Goal: Information Seeking & Learning: Learn about a topic

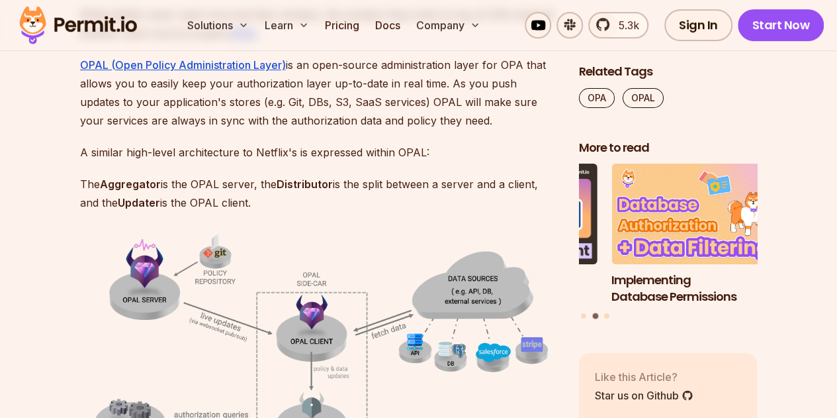
scroll to position [2823, 0]
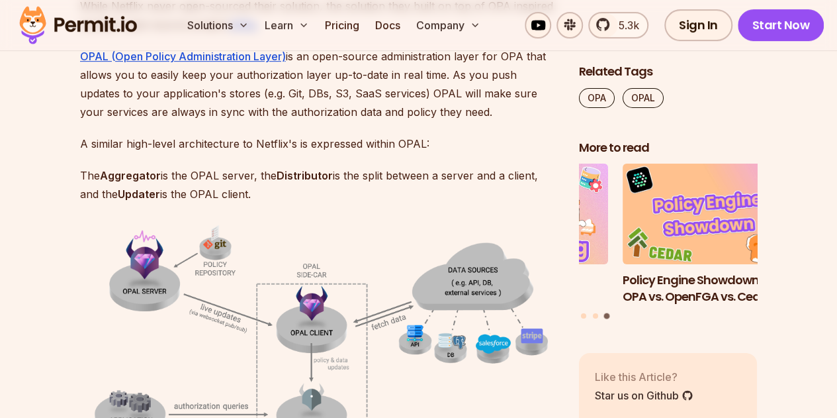
drag, startPoint x: 0, startPoint y: 0, endPoint x: 379, endPoint y: 191, distance: 424.1
click at [379, 191] on p "The Aggregator is the OPAL server, the Distributor is the split between a serve…" at bounding box center [319, 184] width 478 height 37
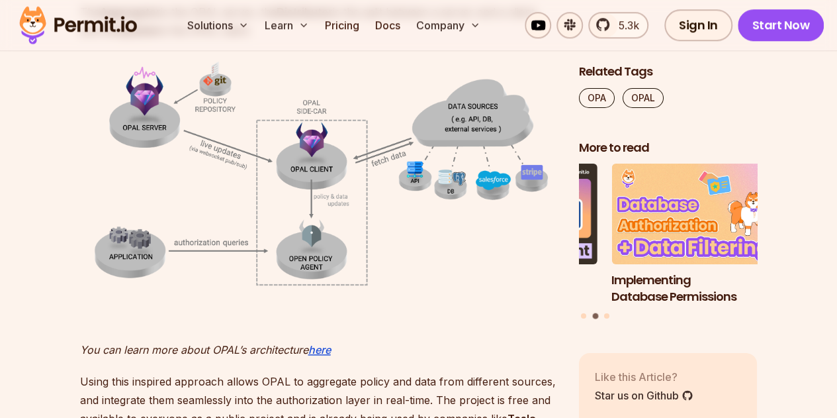
scroll to position [2987, 0]
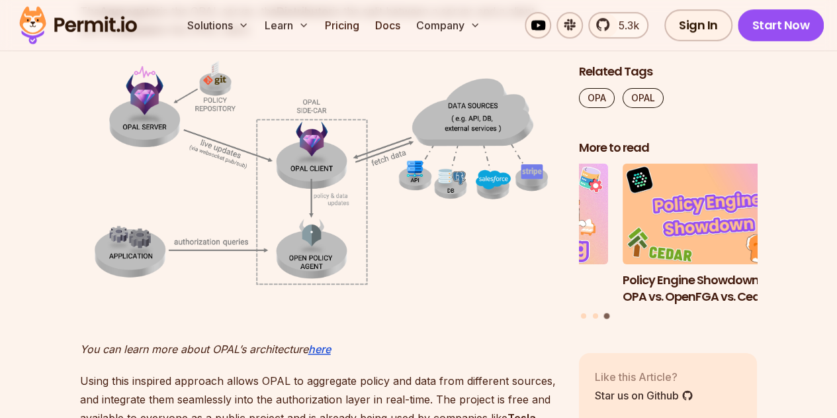
click at [435, 284] on img at bounding box center [319, 173] width 478 height 226
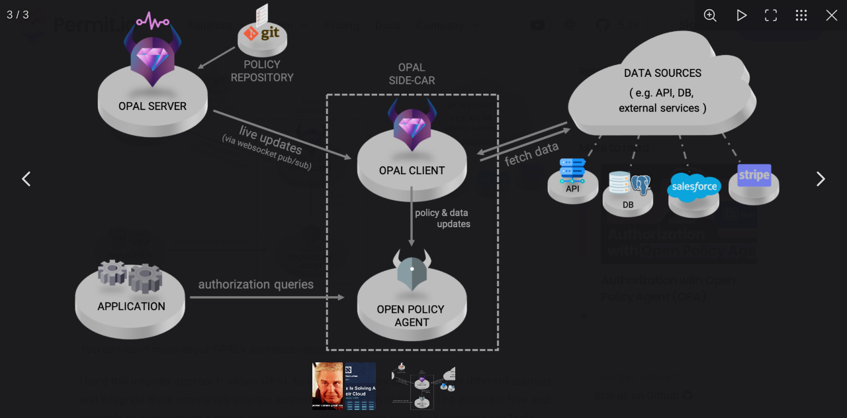
click at [616, 255] on img "You can close this modal content with the ESC key" at bounding box center [423, 178] width 743 height 351
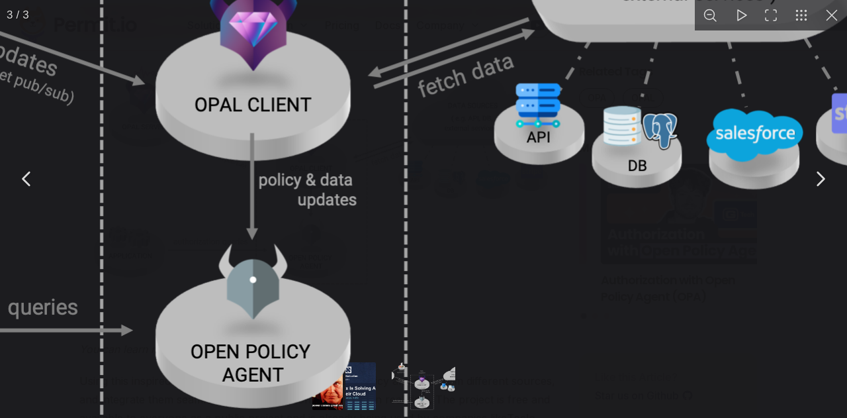
click at [831, 19] on button "You can close this modal content with the ESC key" at bounding box center [832, 15] width 30 height 30
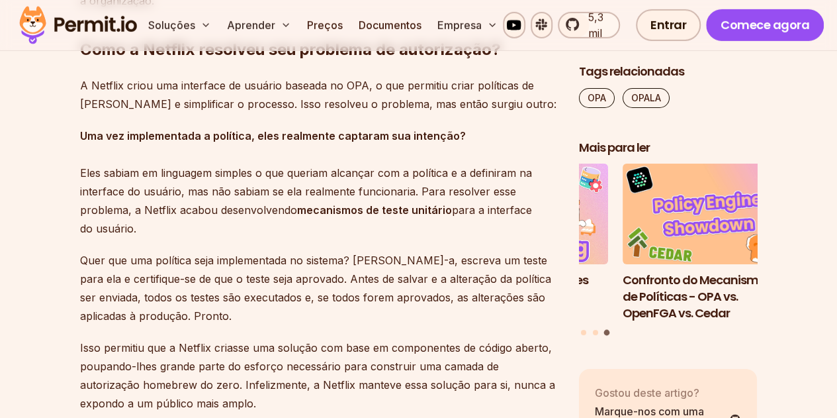
scroll to position [2095, 0]
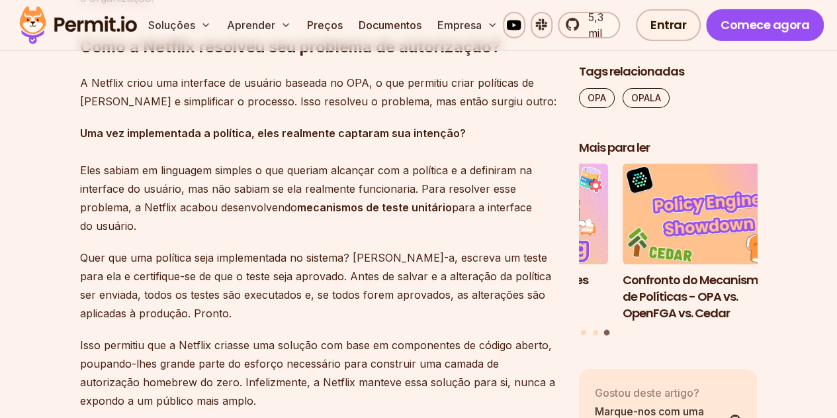
click at [369, 171] on p "Uma vez implementada a política, eles realmente captaram sua intenção? Eles sab…" at bounding box center [319, 179] width 478 height 111
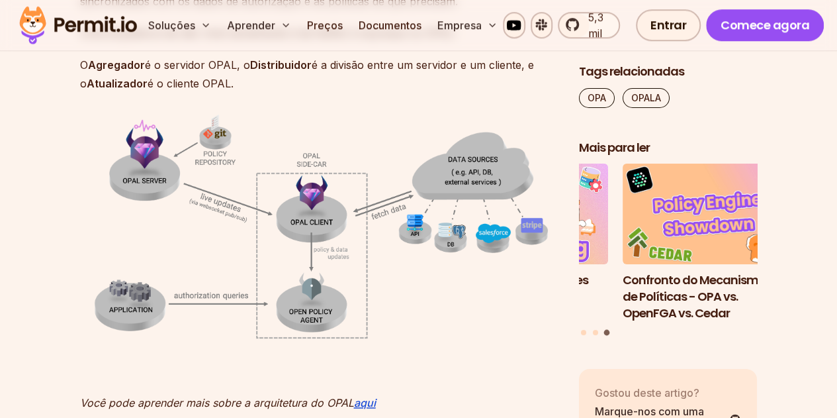
scroll to position [3119, 0]
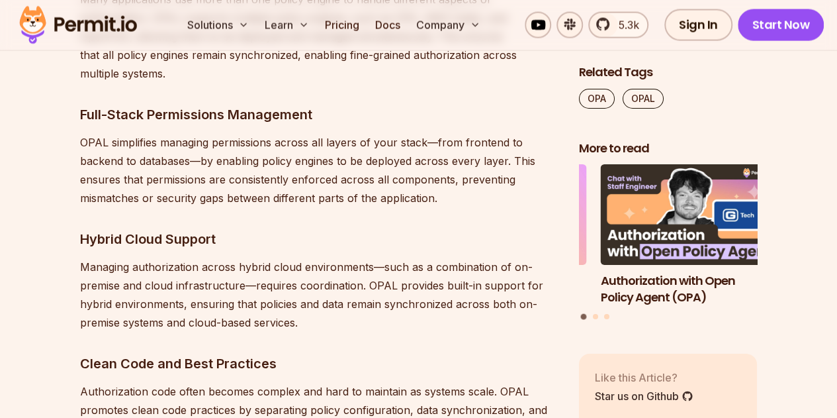
scroll to position [3812, 0]
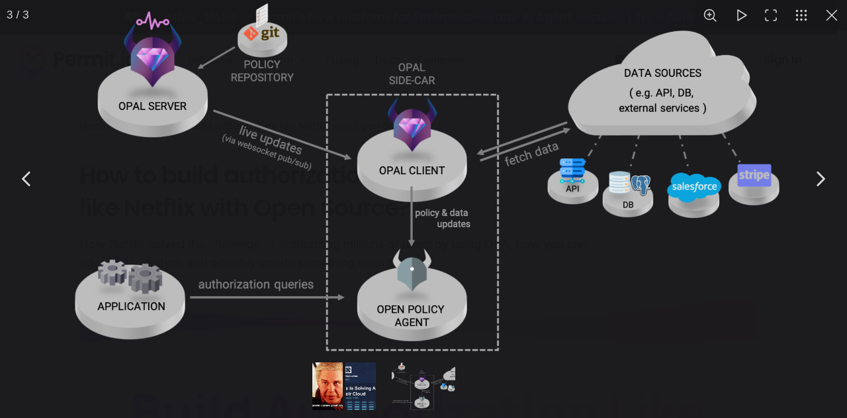
click at [631, 282] on img "You can close this modal content with the ESC key" at bounding box center [423, 178] width 743 height 351
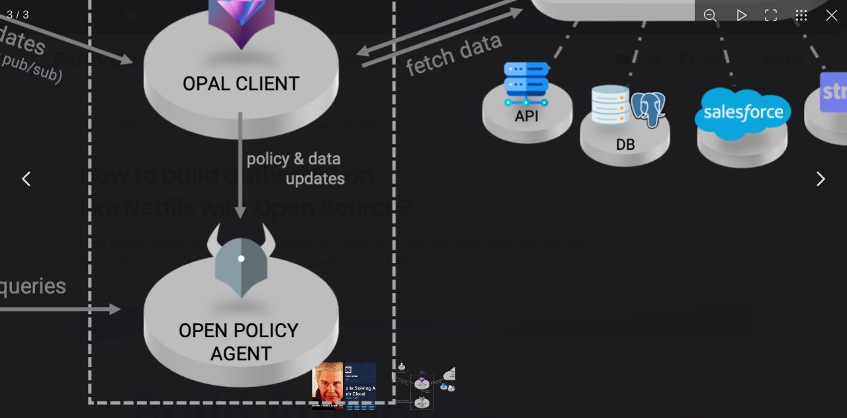
click at [555, 200] on img "You can close this modal content with the ESC key" at bounding box center [262, 98] width 1322 height 625
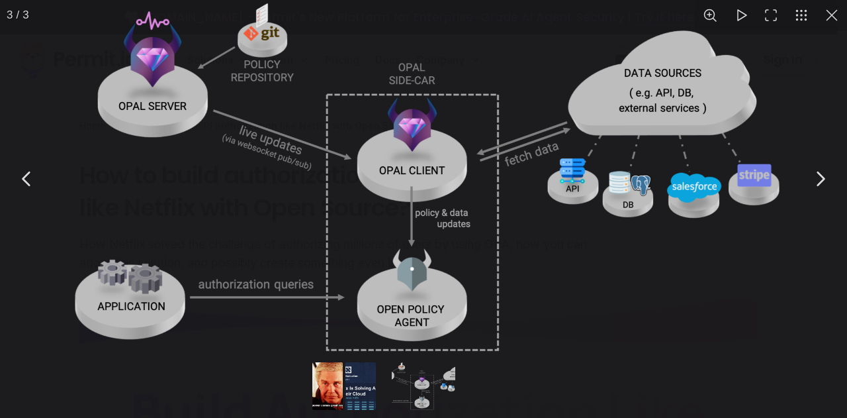
click at [837, 23] on button "You can close this modal content with the ESC key" at bounding box center [832, 15] width 30 height 30
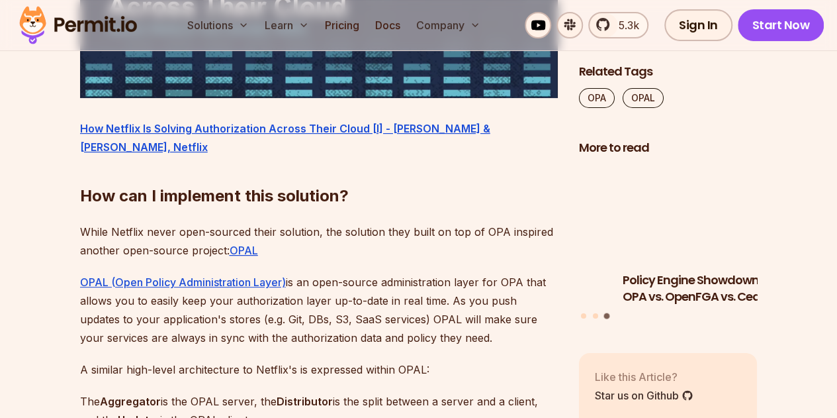
scroll to position [2668, 0]
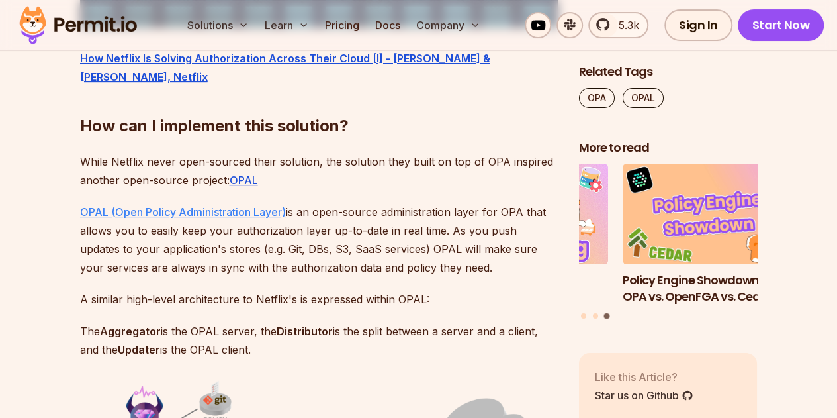
click at [249, 209] on link "OPAL (Open Policy Administration Layer)" at bounding box center [183, 211] width 206 height 13
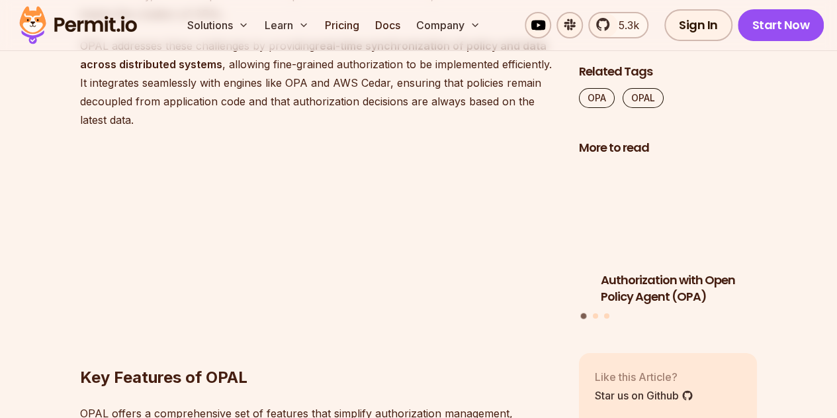
scroll to position [2093, 0]
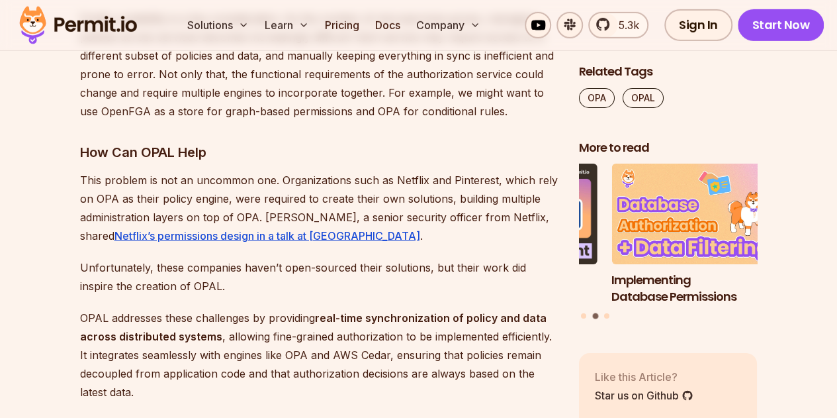
drag, startPoint x: 363, startPoint y: 169, endPoint x: 287, endPoint y: 186, distance: 78.0
click at [287, 186] on p "This problem is not an uncommon one. Organizations such as Netflix and Pinteres…" at bounding box center [319, 208] width 478 height 74
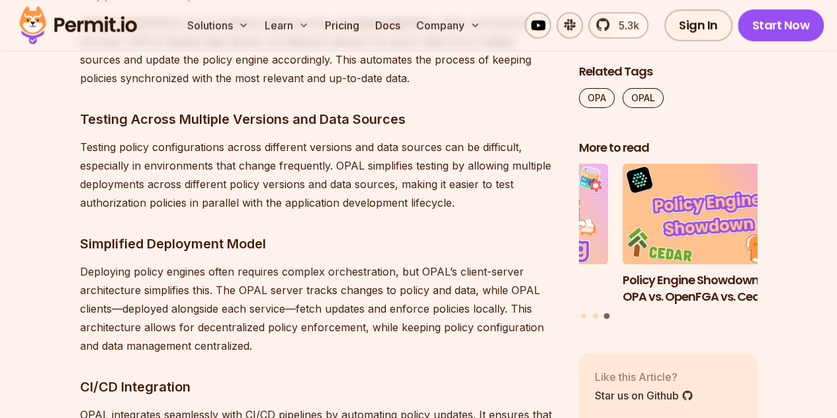
scroll to position [3334, 0]
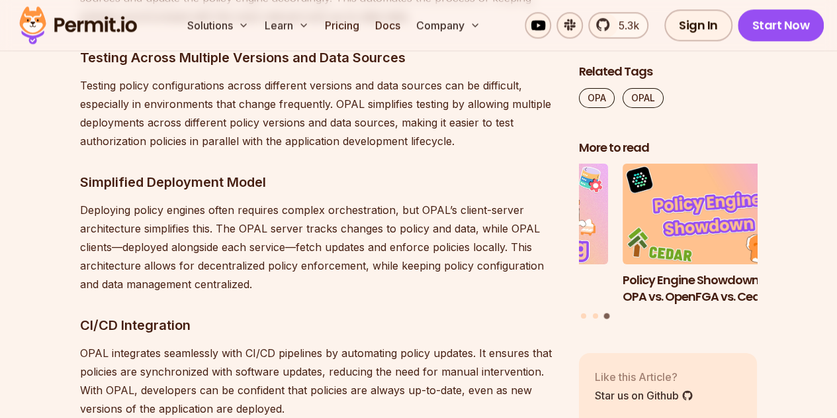
drag, startPoint x: 287, startPoint y: 186, endPoint x: 218, endPoint y: 134, distance: 85.5
click at [218, 134] on p "Testing policy configurations across different versions and data sources can be…" at bounding box center [319, 113] width 478 height 74
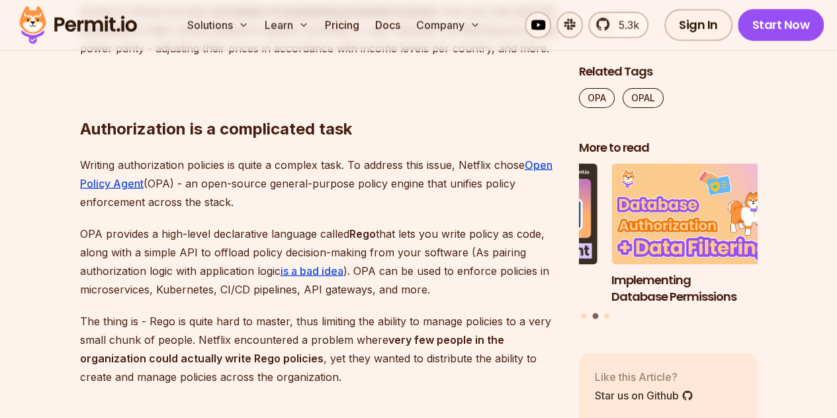
scroll to position [1999, 0]
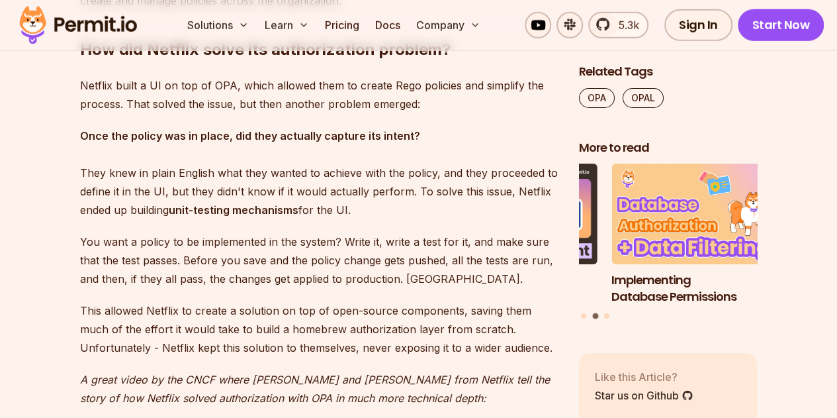
click at [327, 122] on div "This blog is based on our video " Build Authorization like Netflix with Open So…" at bounding box center [319, 256] width 478 height 2809
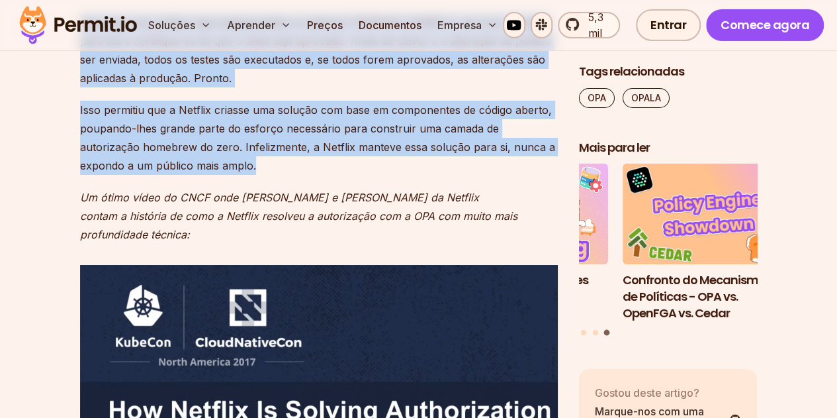
scroll to position [2366, 0]
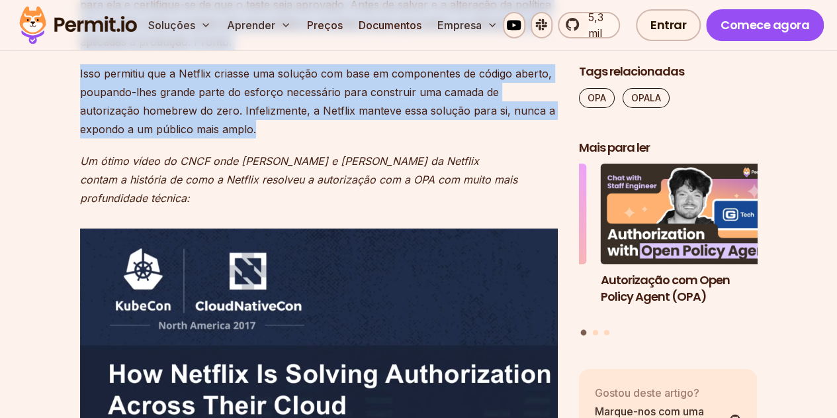
drag, startPoint x: 79, startPoint y: 134, endPoint x: 510, endPoint y: 149, distance: 430.5
click at [510, 149] on div "Este blog é baseado em nosso vídeo " Autorização de construção como a Netflix c…" at bounding box center [319, 1] width 478 height 3032
copy div "Uma vez implementada a política, eles realmente captaram sua intenção? Eles sab…"
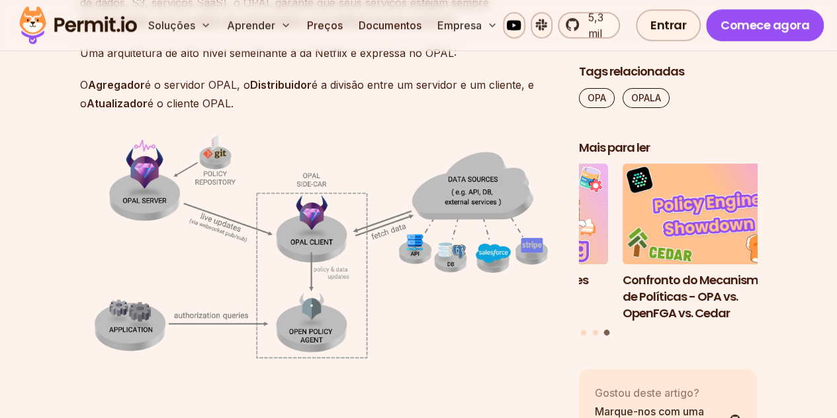
scroll to position [3102, 0]
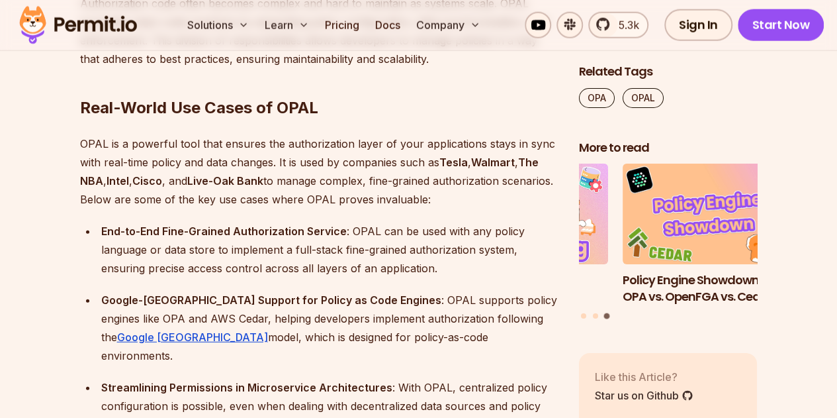
scroll to position [4200, 0]
drag, startPoint x: 0, startPoint y: 0, endPoint x: 340, endPoint y: 200, distance: 394.0
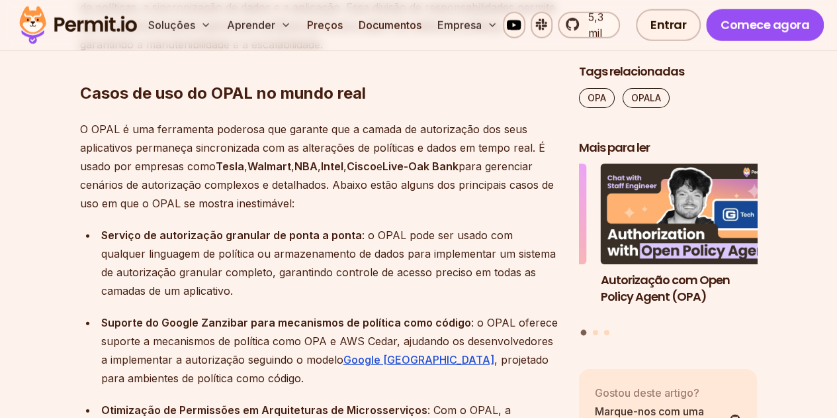
scroll to position [4289, 0]
